Goal: Book appointment/travel/reservation

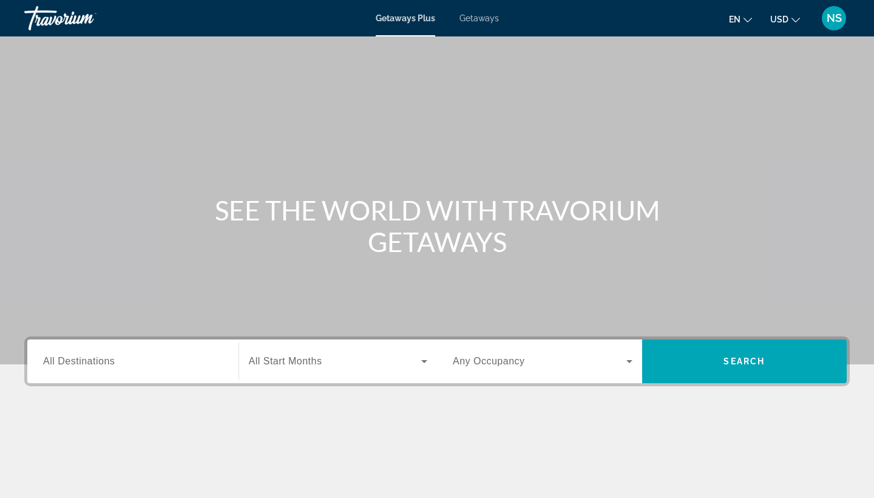
click at [486, 19] on span "Getaways" at bounding box center [478, 18] width 39 height 10
click at [110, 361] on span "All Destinations" at bounding box center [79, 361] width 72 height 10
click at [110, 361] on input "Destination All Destinations" at bounding box center [133, 361] width 180 height 15
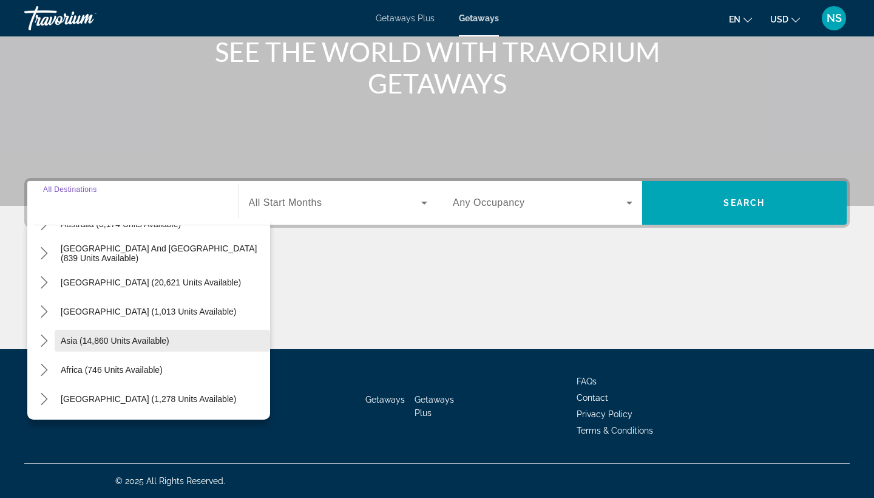
scroll to position [158, 0]
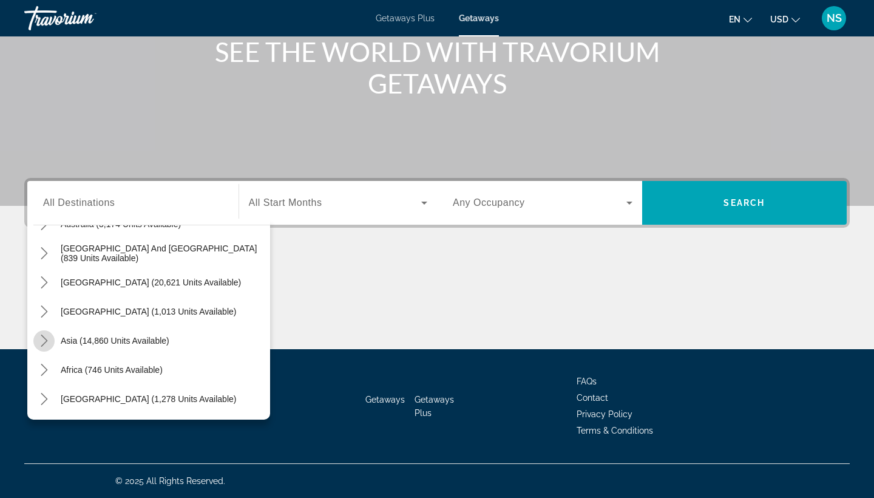
click at [41, 338] on icon "Toggle Asia (14,860 units available) submenu" at bounding box center [44, 340] width 12 height 12
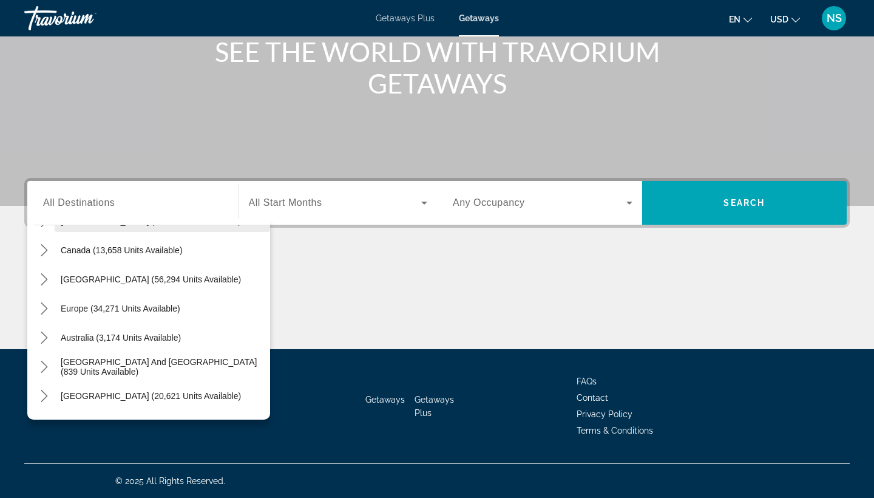
scroll to position [90, 0]
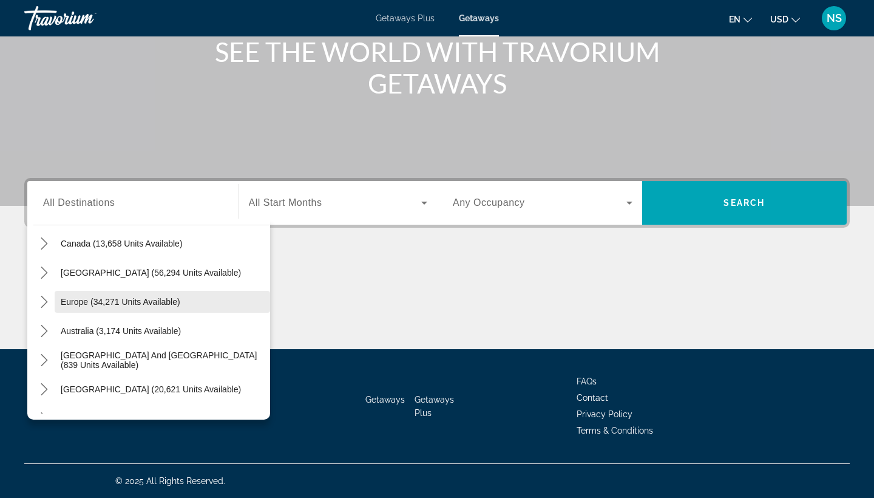
click at [93, 299] on span "Europe (34,271 units available)" at bounding box center [121, 302] width 120 height 10
type input "**********"
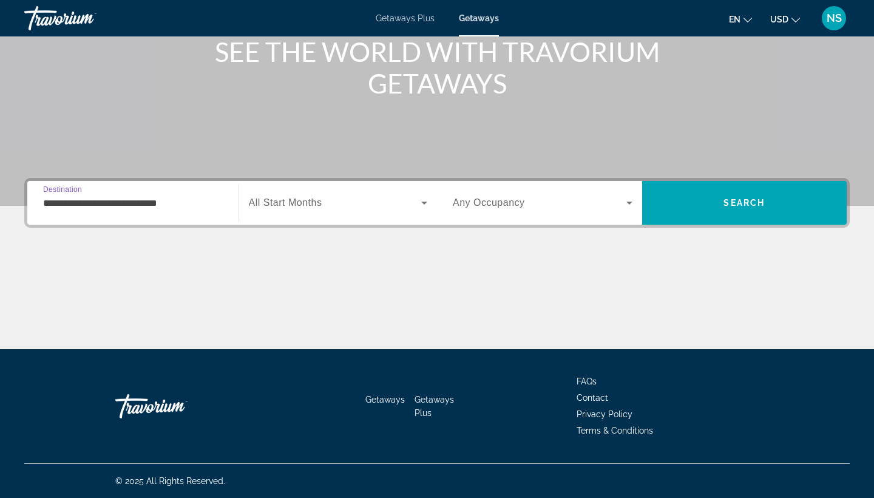
click at [328, 195] on span "Search widget" at bounding box center [335, 202] width 173 height 15
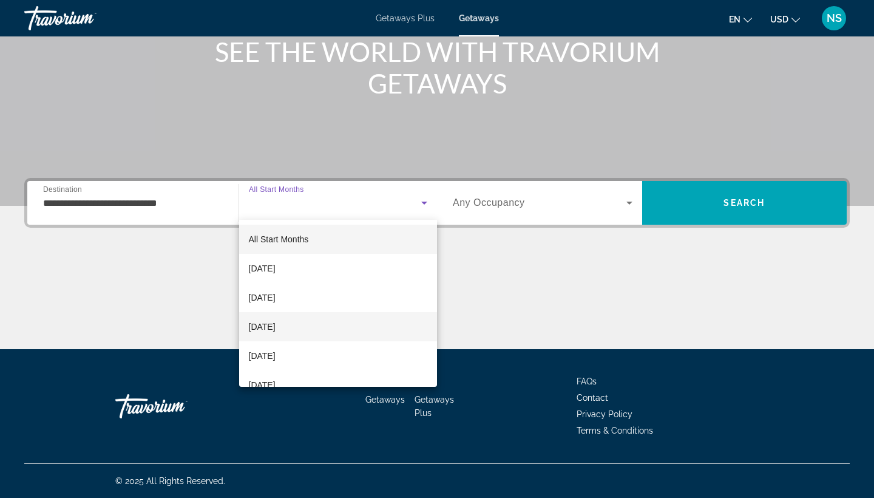
click at [310, 323] on mat-option "[DATE]" at bounding box center [338, 326] width 198 height 29
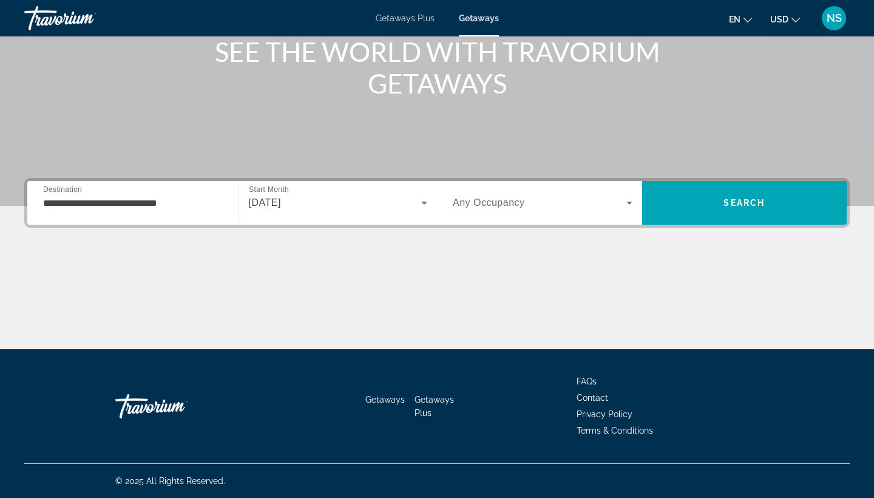
click at [513, 197] on span "Any Occupancy" at bounding box center [489, 202] width 72 height 10
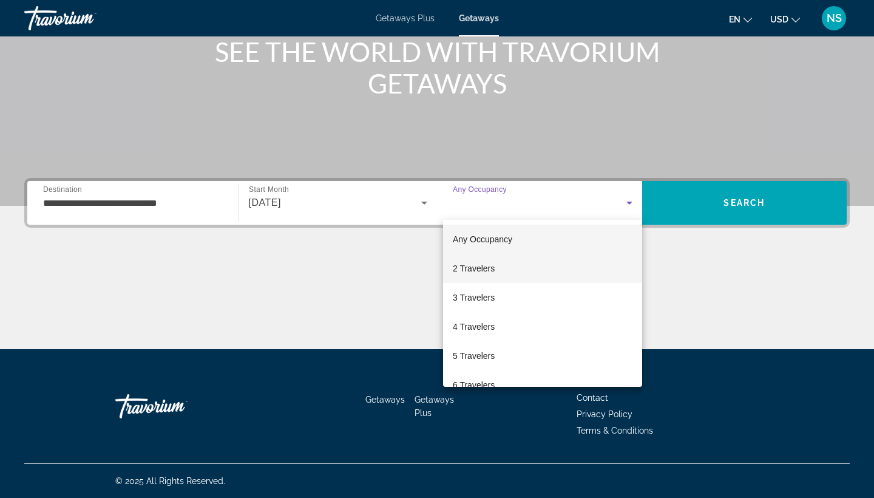
click at [499, 264] on mat-option "2 Travelers" at bounding box center [542, 268] width 199 height 29
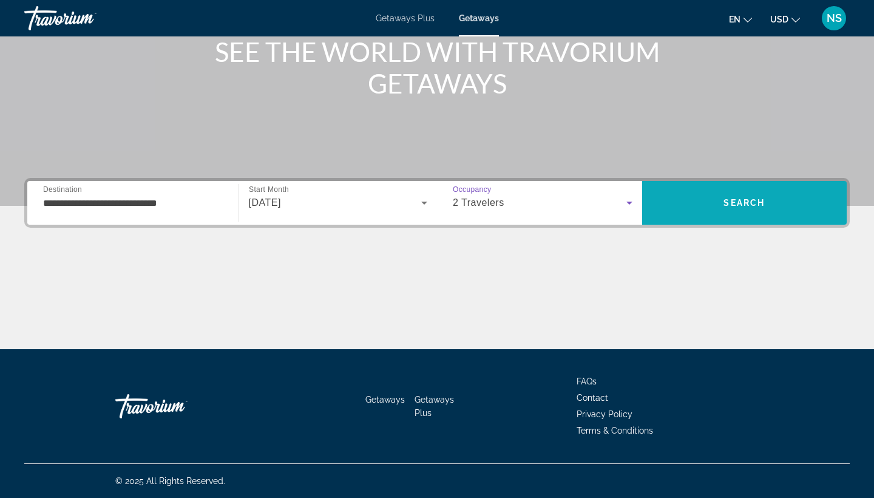
click at [677, 200] on span "Search" at bounding box center [744, 202] width 205 height 29
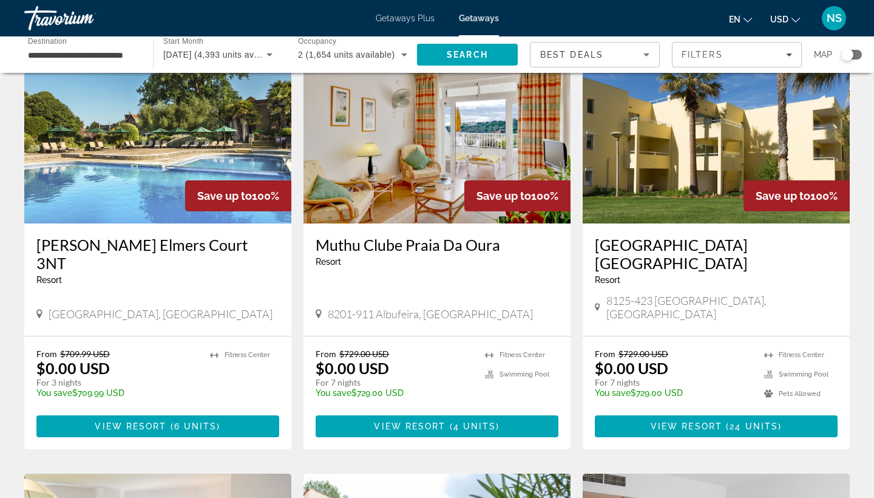
scroll to position [944, 0]
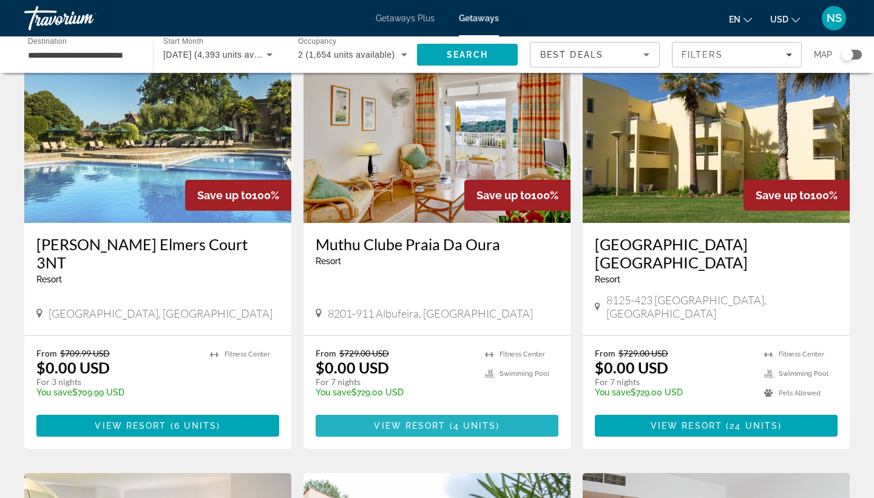
click at [449, 421] on span "Main content" at bounding box center [448, 426] width 4 height 10
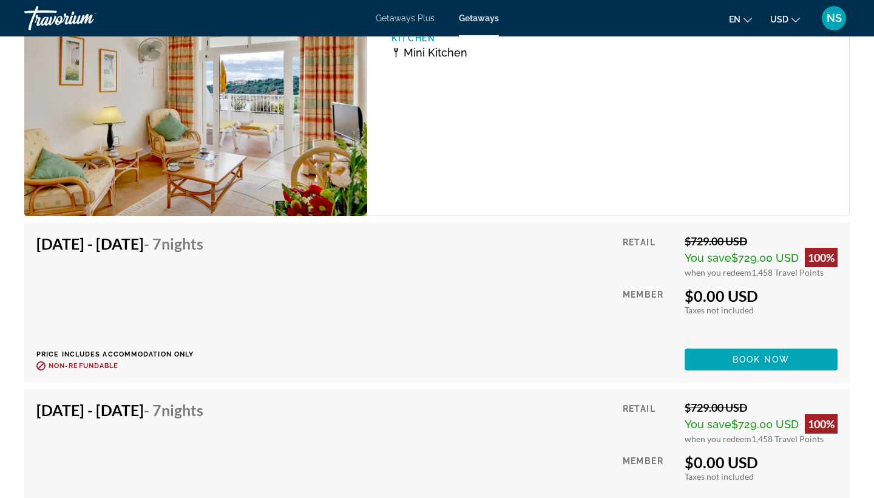
scroll to position [2354, 0]
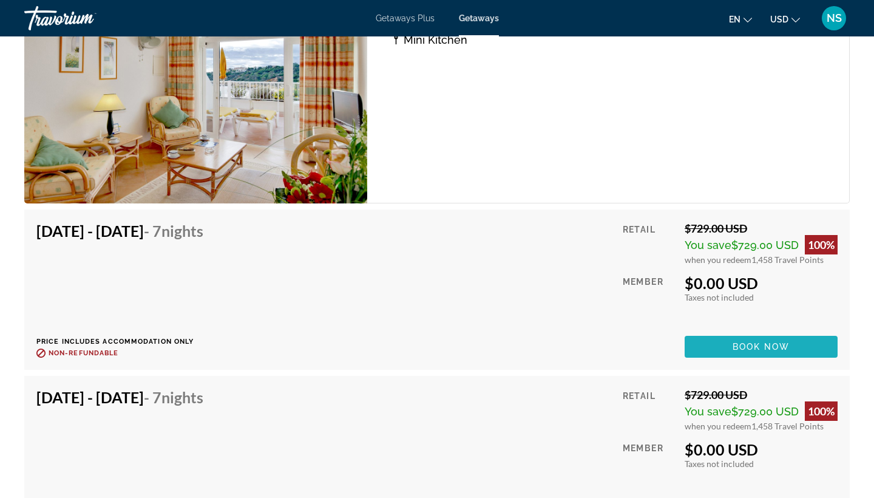
click at [764, 349] on span "Book now" at bounding box center [762, 347] width 58 height 10
